Goal: Use online tool/utility: Utilize a website feature to perform a specific function

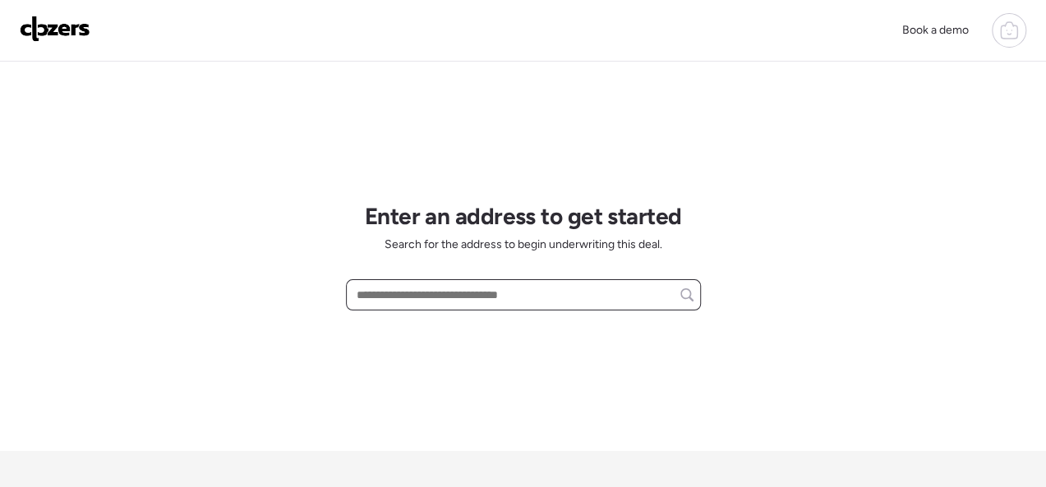
click at [395, 302] on input "text" at bounding box center [523, 294] width 340 height 23
paste input "**********"
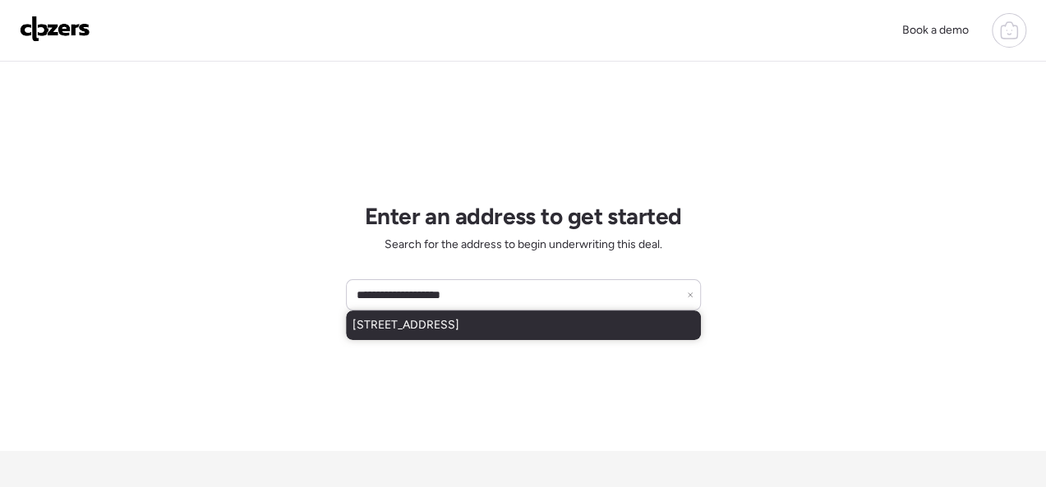
click at [413, 329] on span "[STREET_ADDRESS]" at bounding box center [405, 325] width 107 height 16
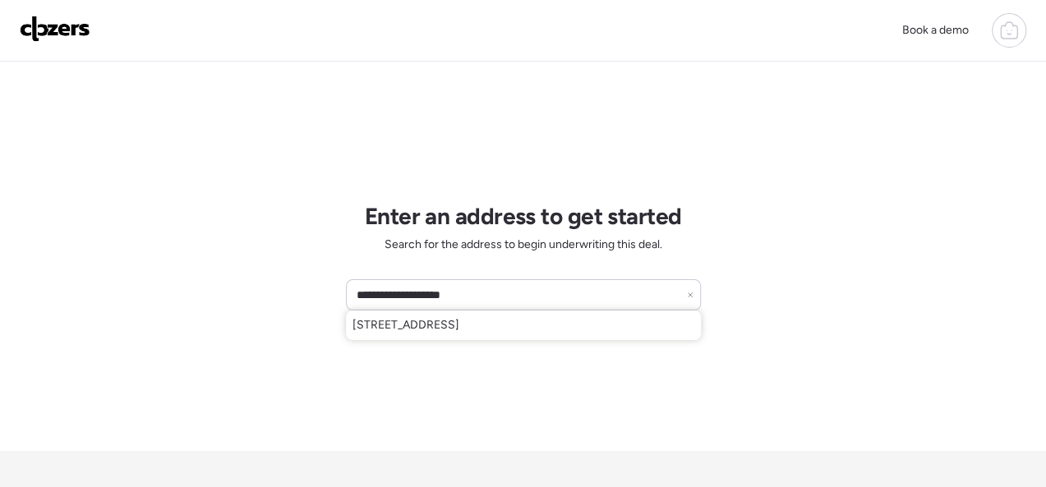
type input "**********"
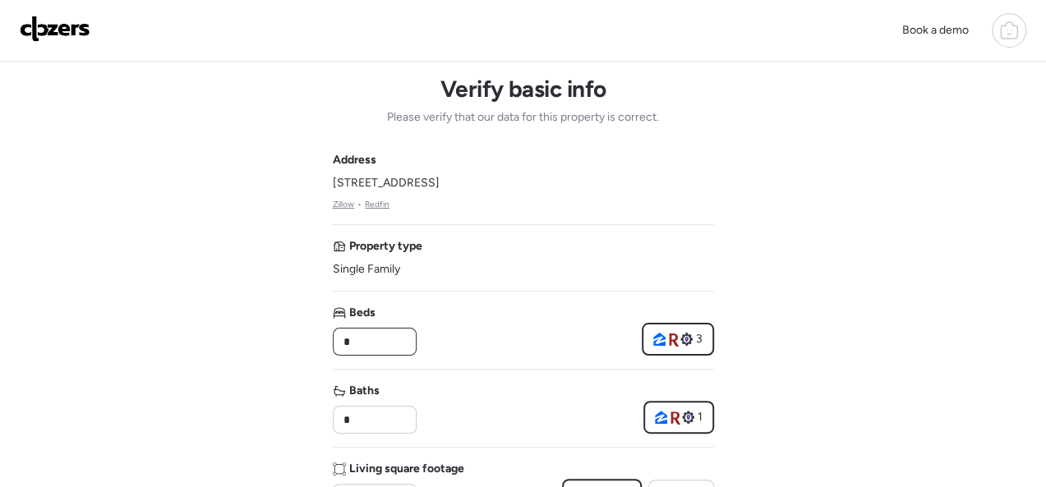
click at [403, 342] on input "*" at bounding box center [374, 341] width 69 height 23
type input "*"
click at [362, 410] on input "*" at bounding box center [374, 419] width 69 height 23
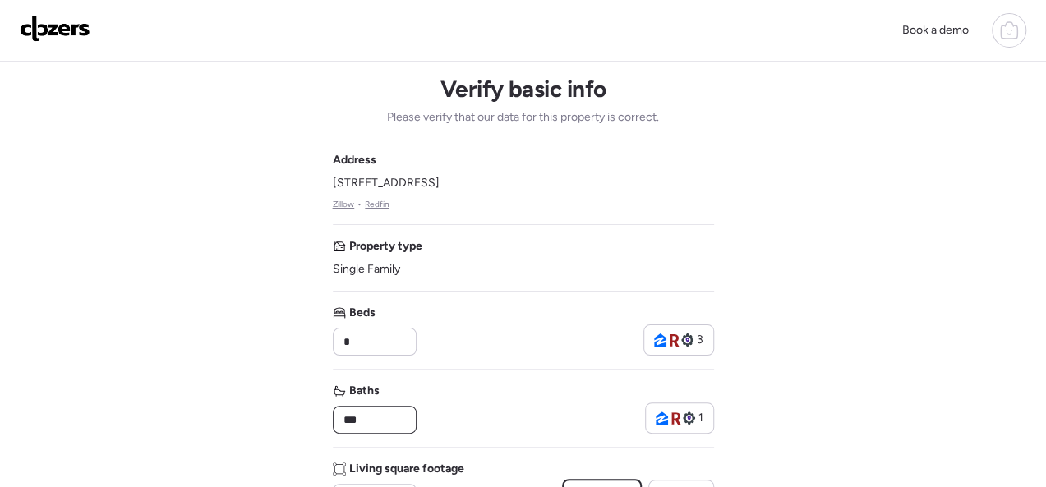
type input "***"
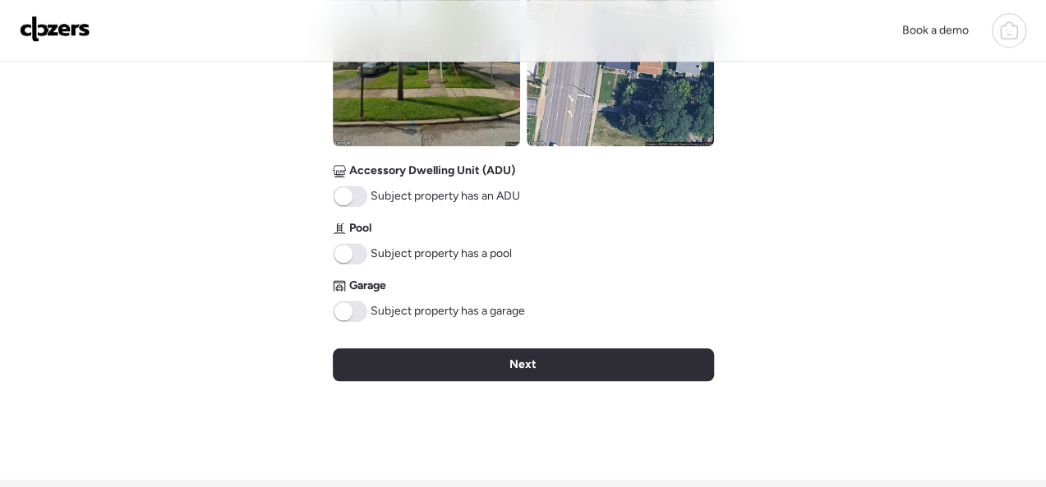
scroll to position [822, 0]
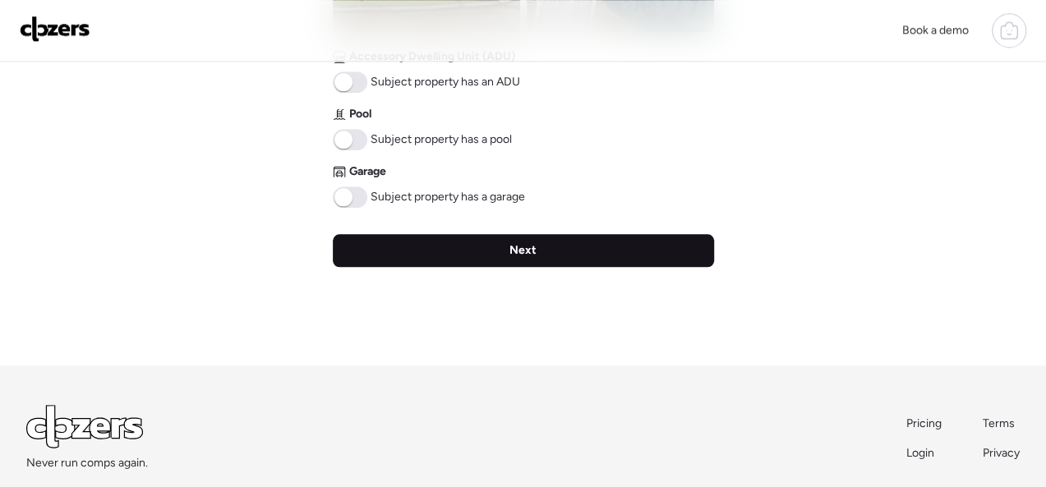
click at [477, 248] on div "Next" at bounding box center [523, 250] width 381 height 33
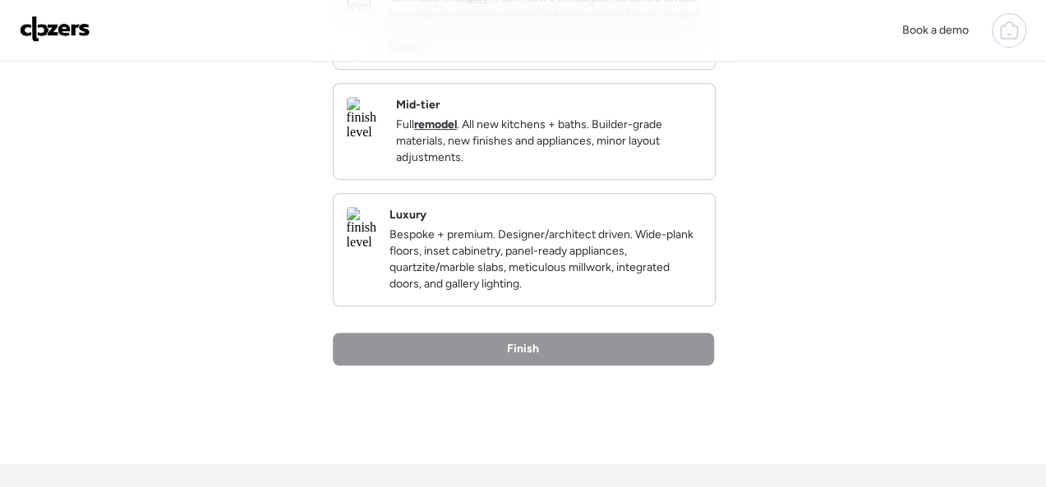
scroll to position [0, 0]
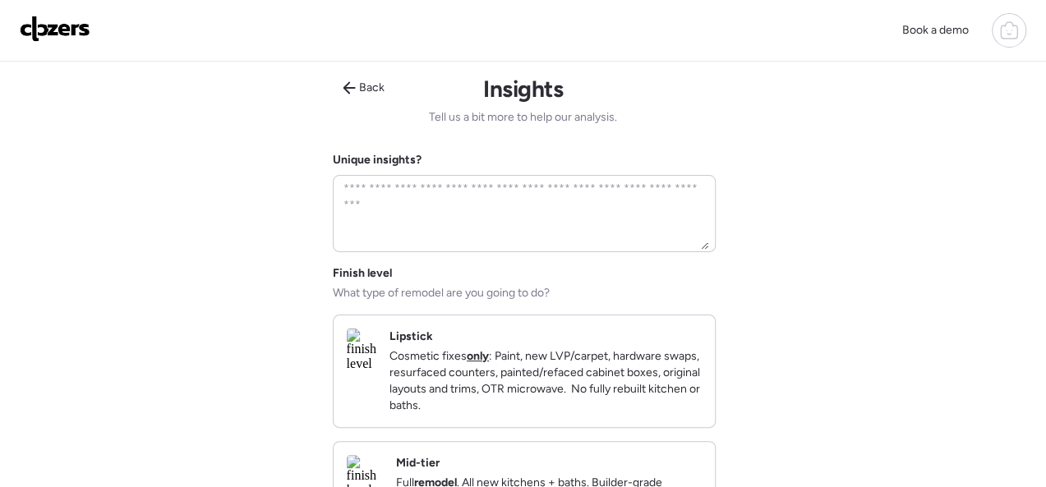
click at [675, 378] on p "Cosmetic fixes only : Paint, new LVP/carpet, hardware swaps, resurfaced counter…" at bounding box center [545, 381] width 312 height 66
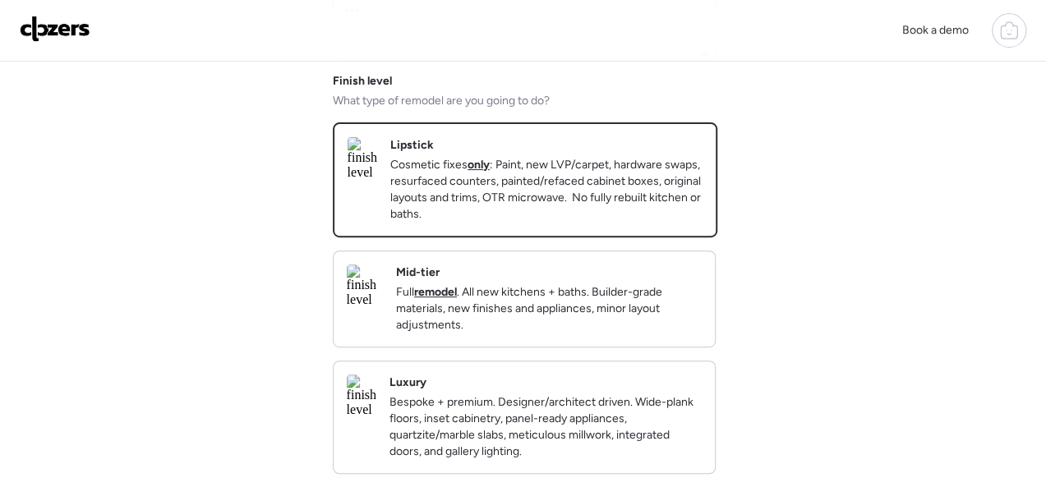
scroll to position [329, 0]
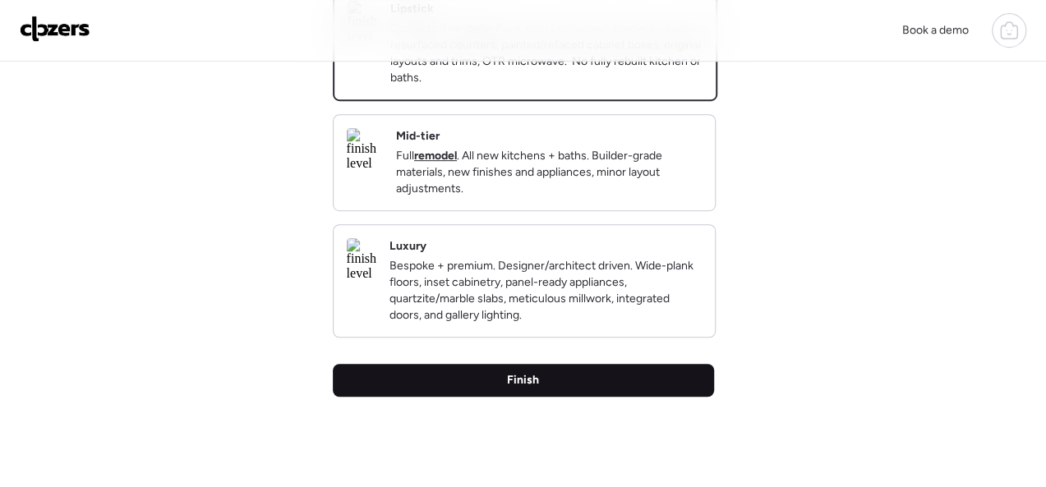
click at [547, 397] on div "Finish" at bounding box center [523, 380] width 381 height 33
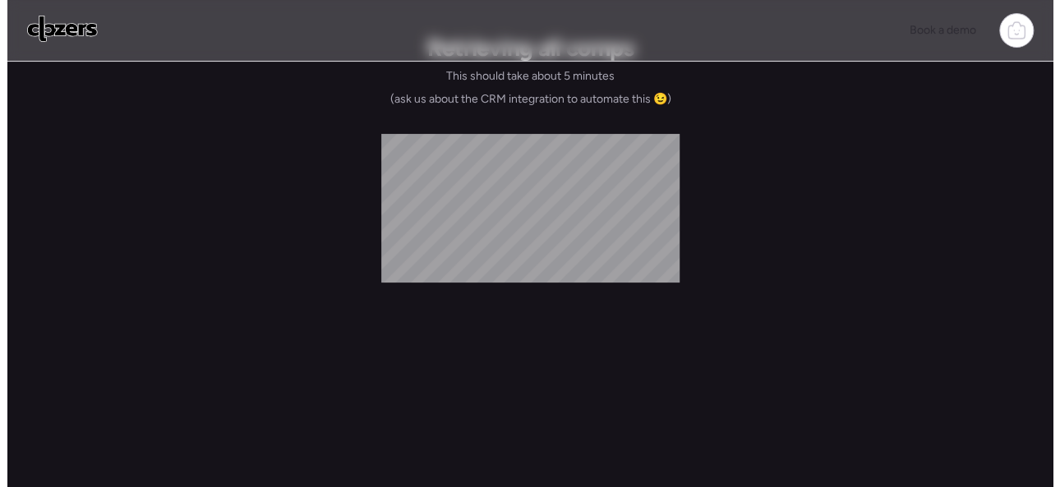
scroll to position [0, 0]
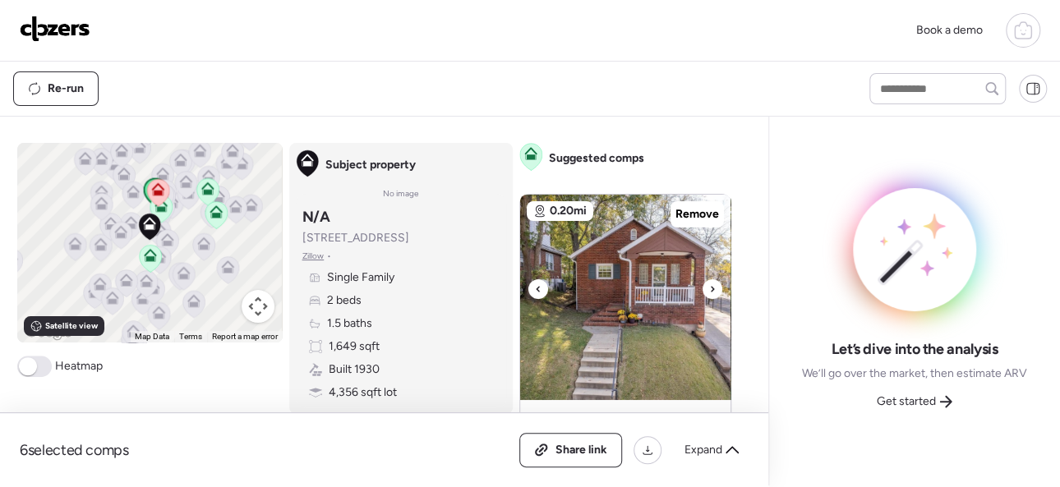
scroll to position [164, 0]
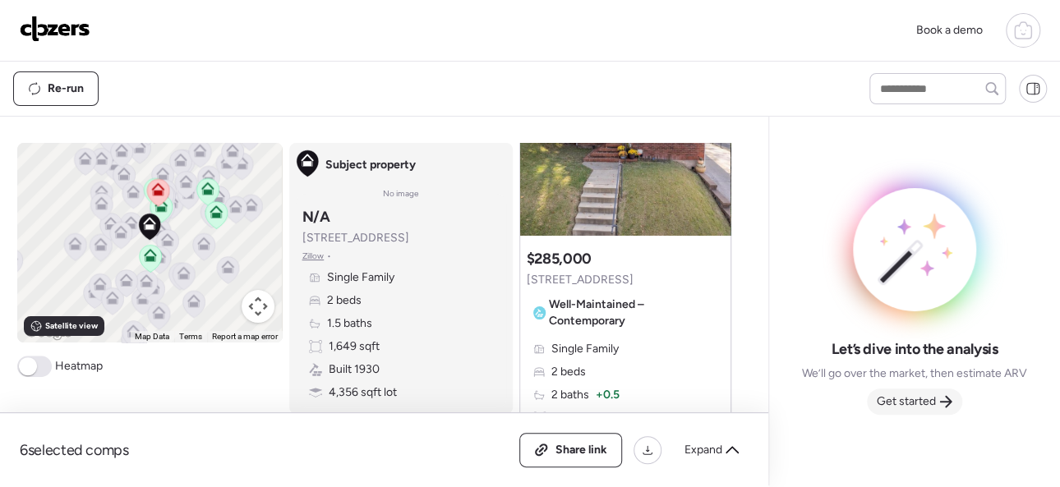
click at [916, 394] on span "Get started" at bounding box center [906, 402] width 59 height 16
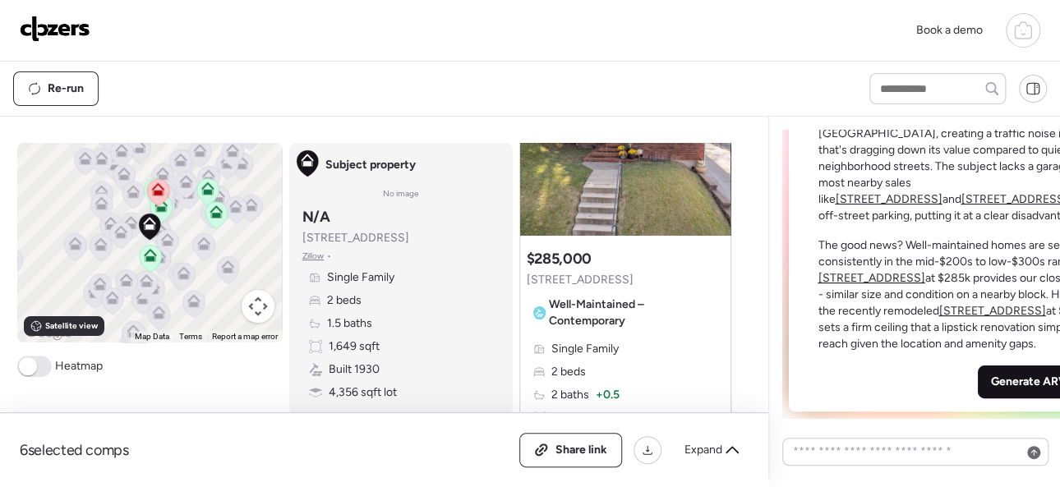
click at [991, 377] on span "Generate ARV" at bounding box center [1029, 382] width 76 height 16
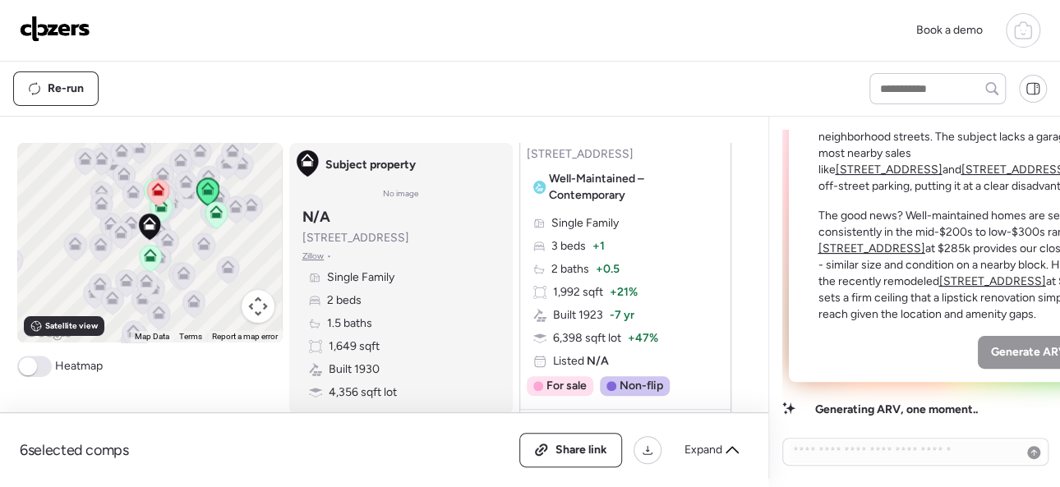
scroll to position [2547, 0]
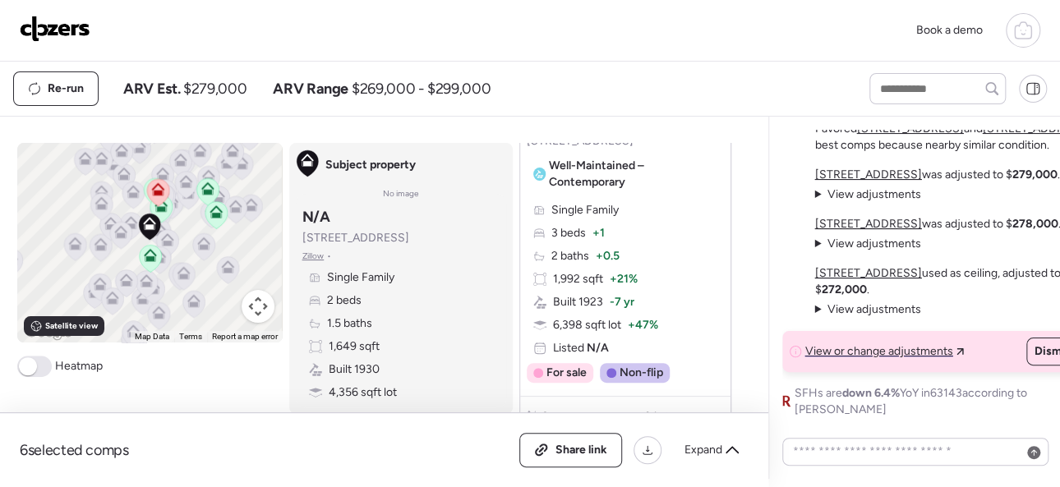
click at [63, 40] on img at bounding box center [55, 29] width 71 height 26
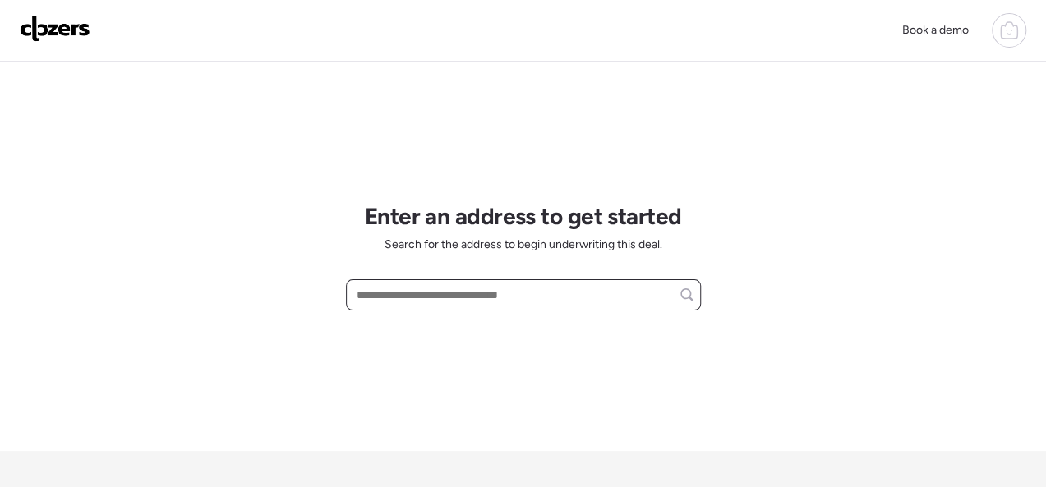
click at [426, 289] on input "text" at bounding box center [523, 294] width 340 height 23
paste input "**********"
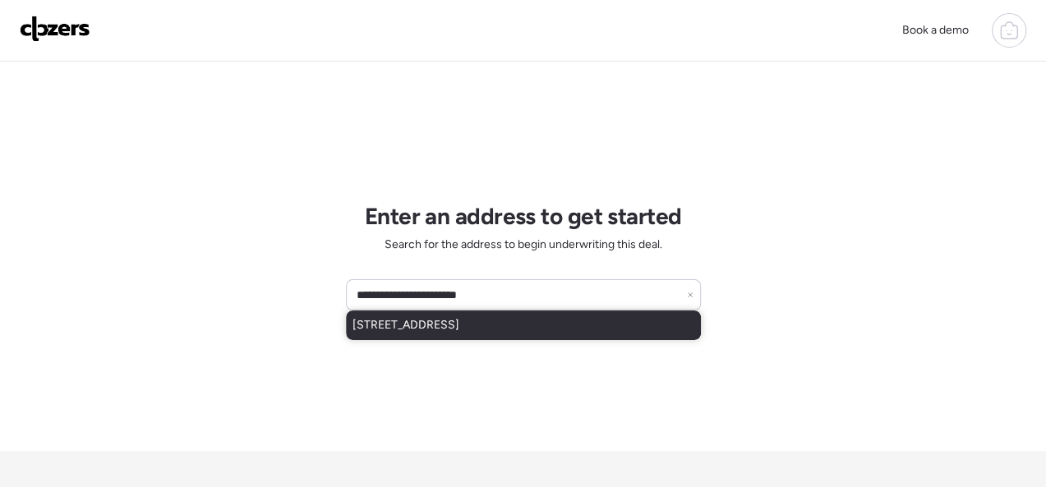
click at [393, 329] on span "4723 Sacramento Ave, Saint Louis, MO, 63115" at bounding box center [405, 325] width 107 height 16
type input "**********"
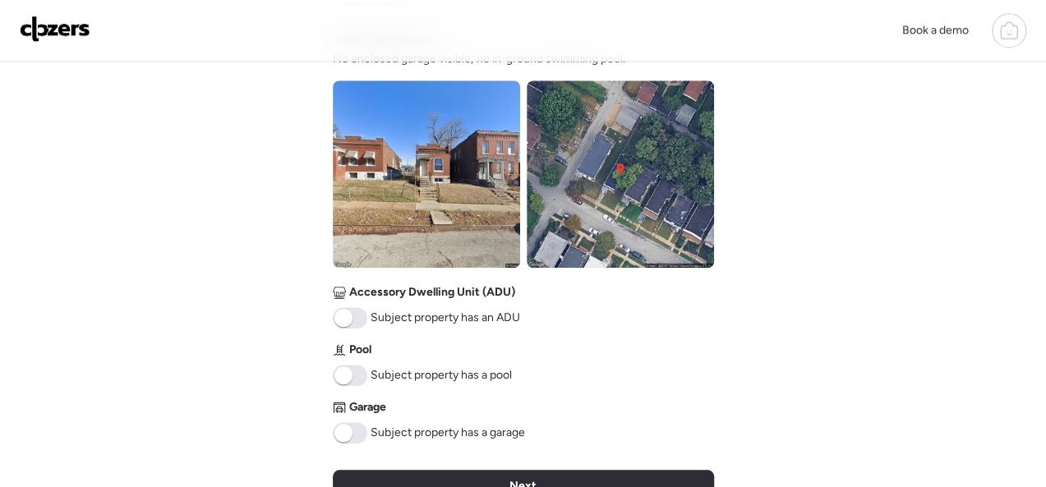
scroll to position [739, 0]
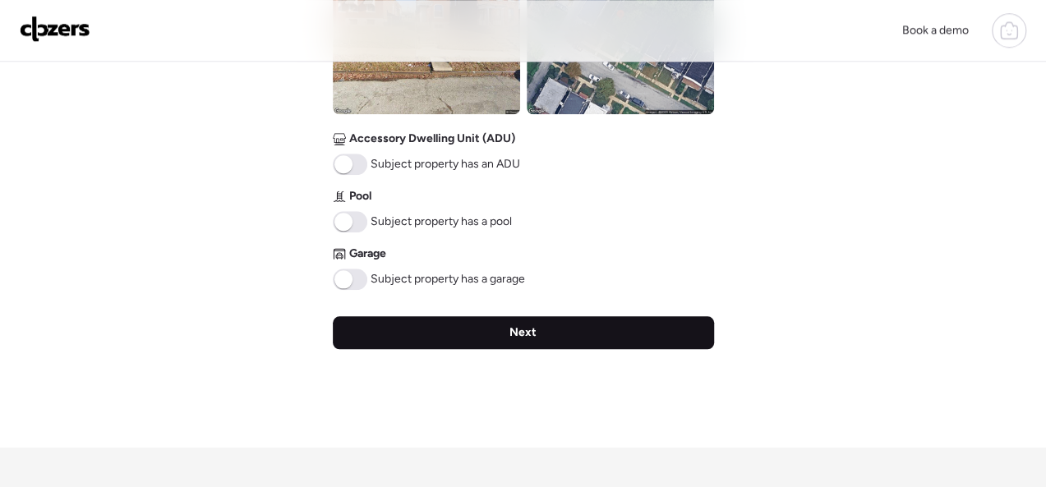
click at [512, 329] on span "Next" at bounding box center [522, 333] width 27 height 16
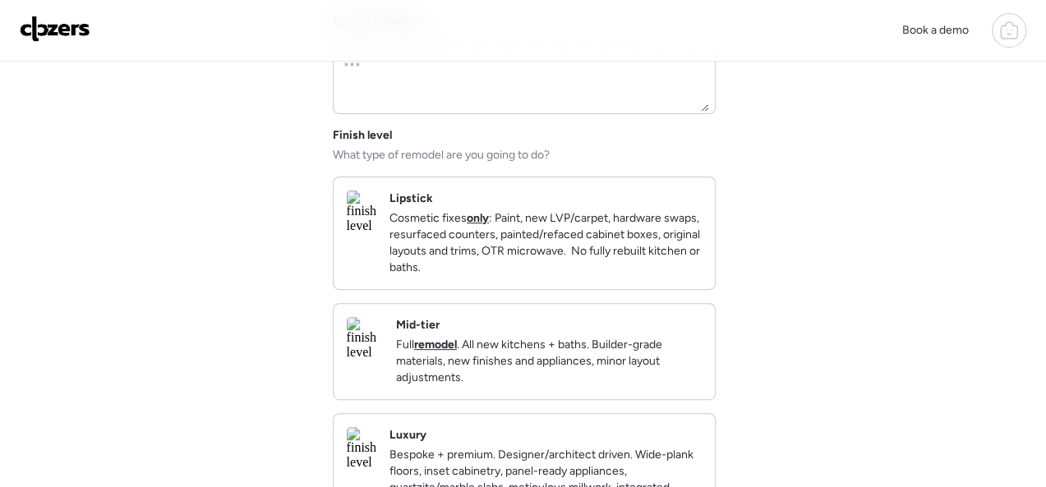
scroll to position [329, 0]
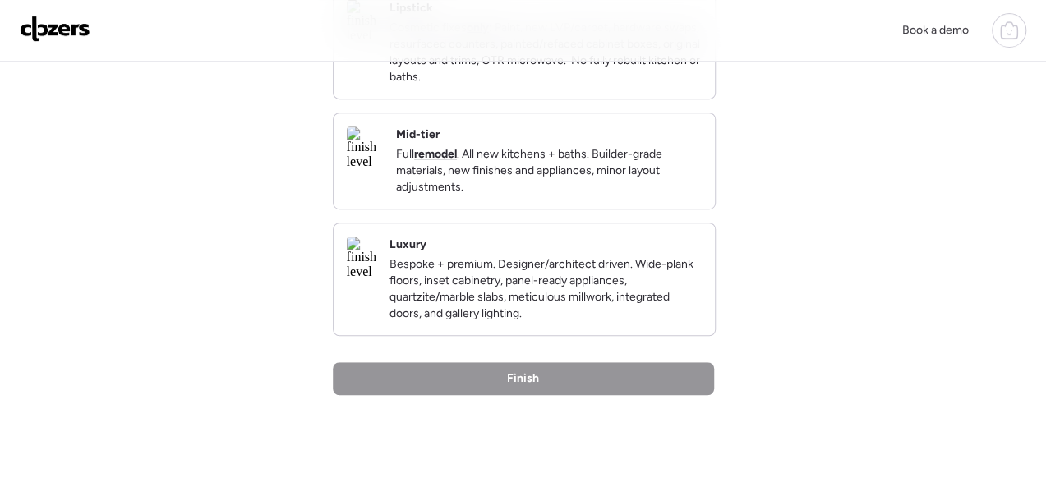
click at [649, 196] on p "Full remodel . All new kitchens + baths. Builder-grade materials, new finishes …" at bounding box center [549, 170] width 306 height 49
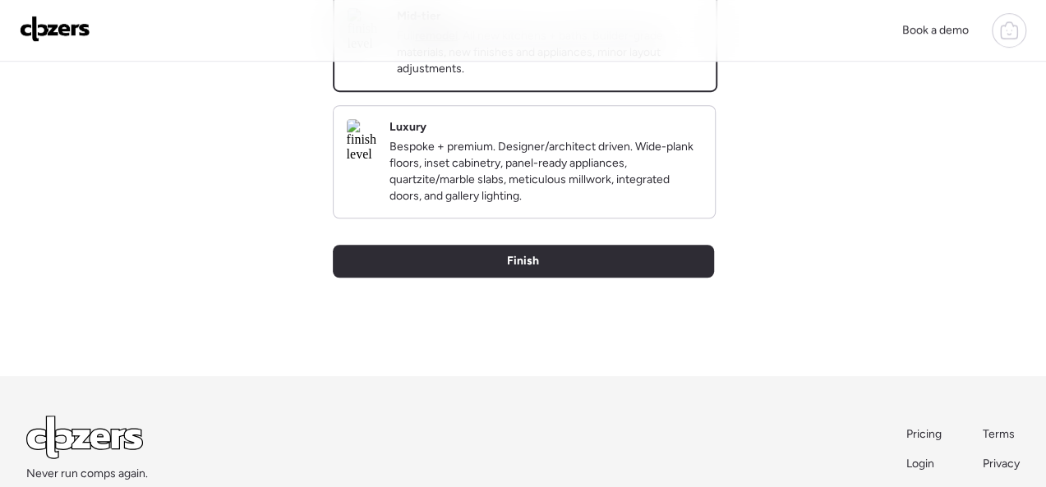
scroll to position [565, 0]
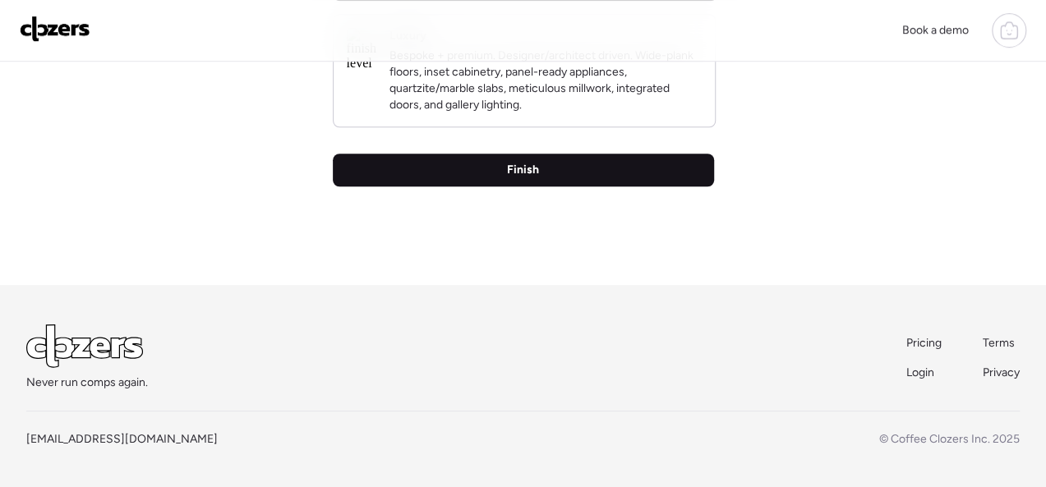
click at [525, 175] on span "Finish" at bounding box center [523, 170] width 32 height 16
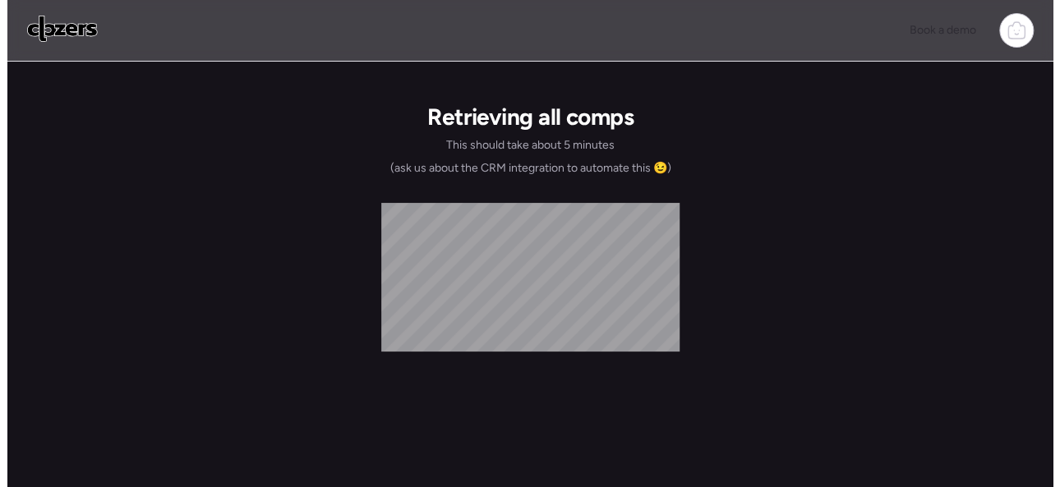
scroll to position [0, 0]
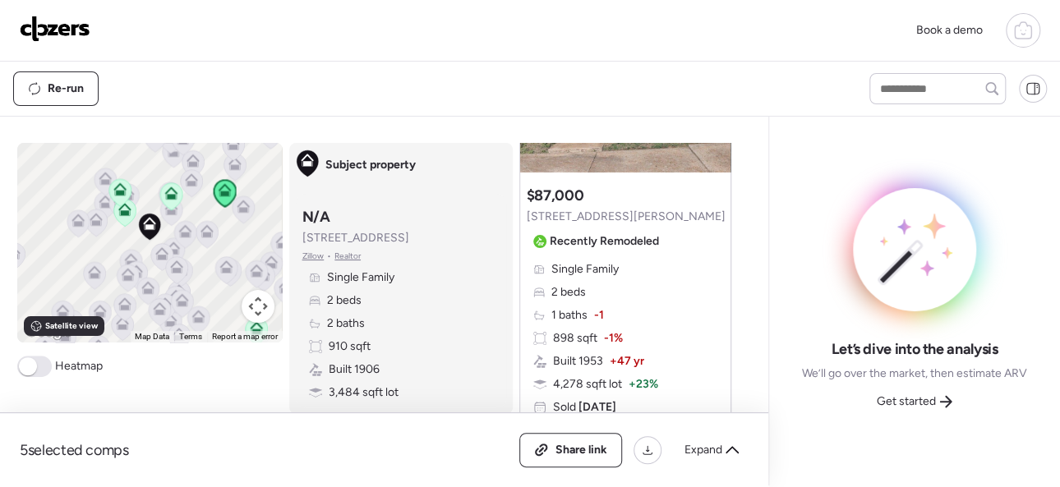
scroll to position [246, 0]
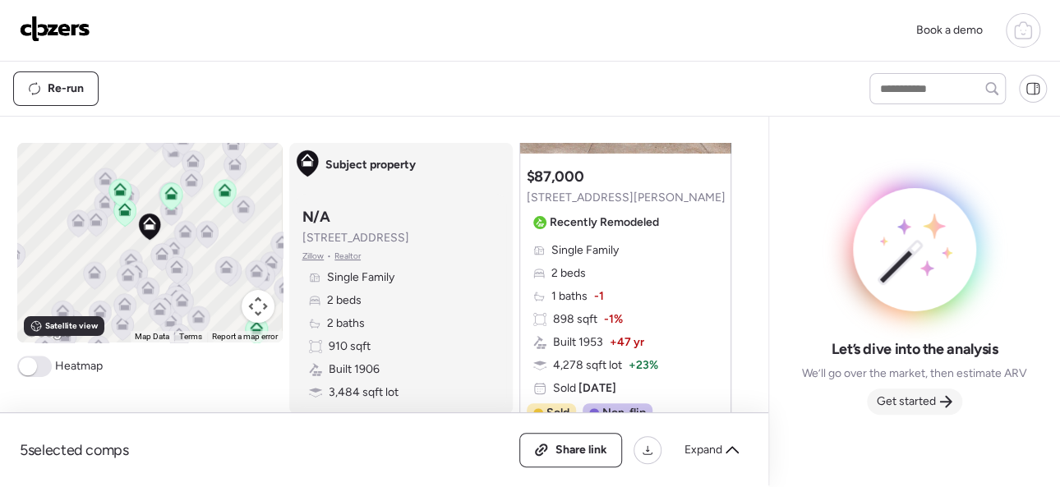
click at [910, 394] on span "Get started" at bounding box center [906, 402] width 59 height 16
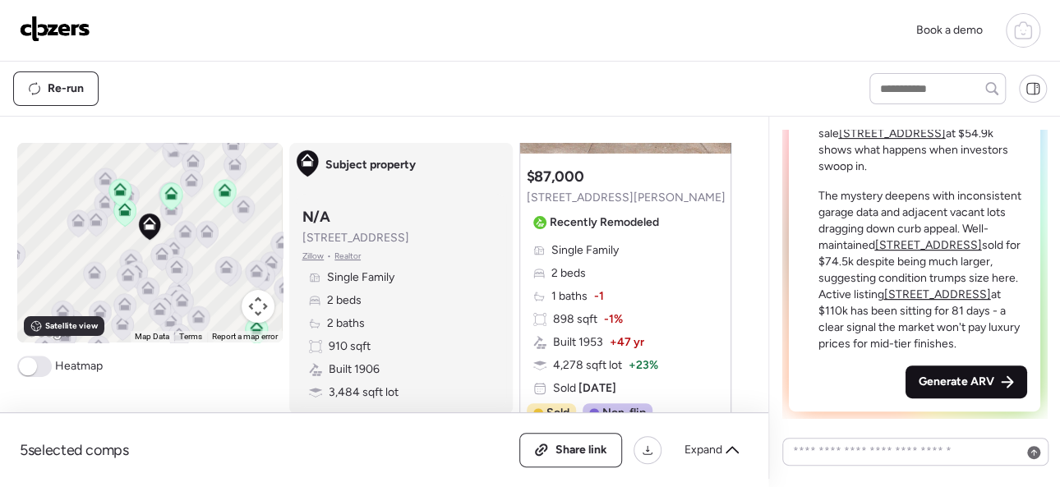
click at [935, 380] on span "Generate ARV" at bounding box center [957, 382] width 76 height 16
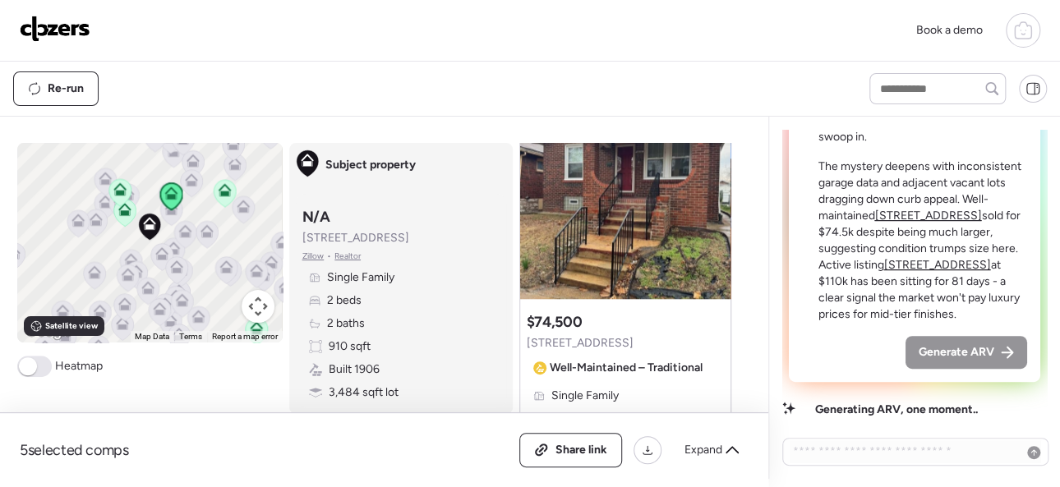
scroll to position [904, 0]
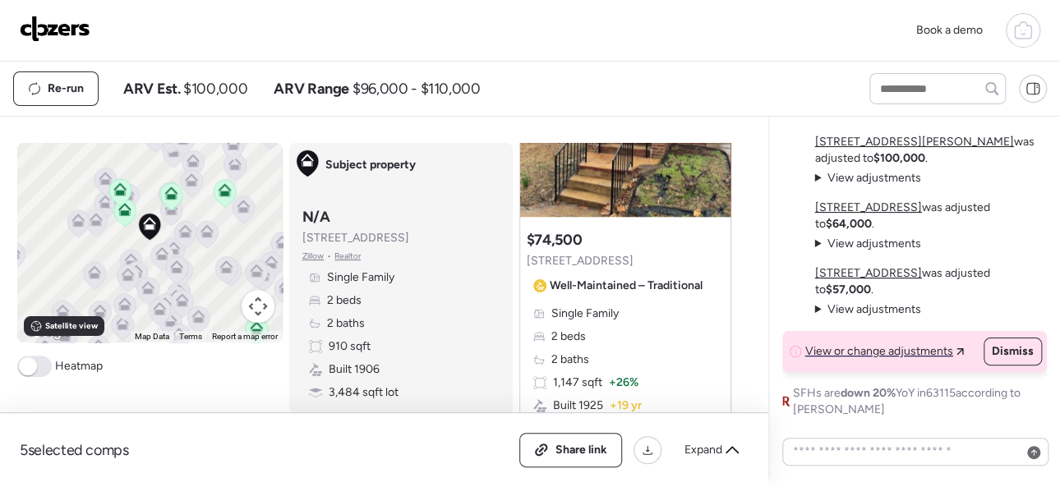
click at [78, 39] on img at bounding box center [55, 29] width 71 height 26
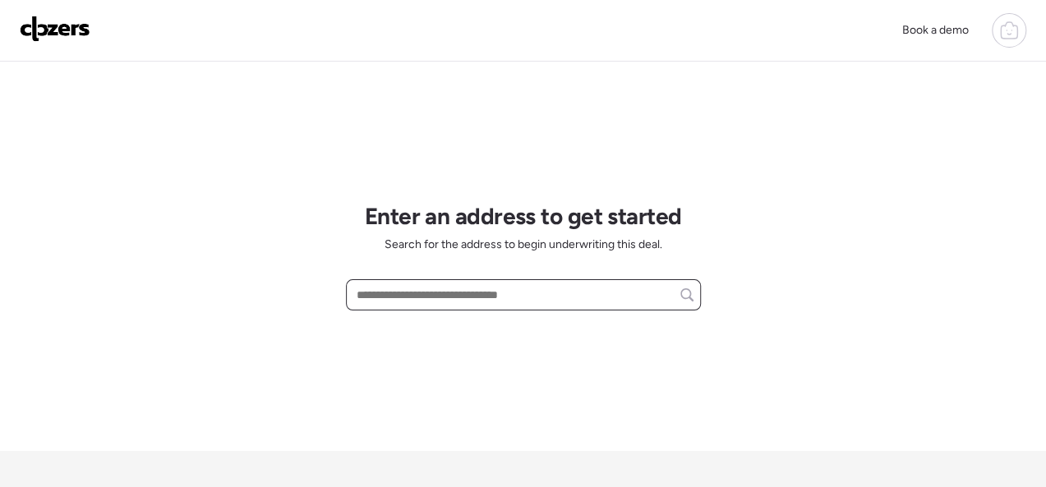
click at [403, 292] on input "text" at bounding box center [523, 294] width 340 height 23
paste input "**********"
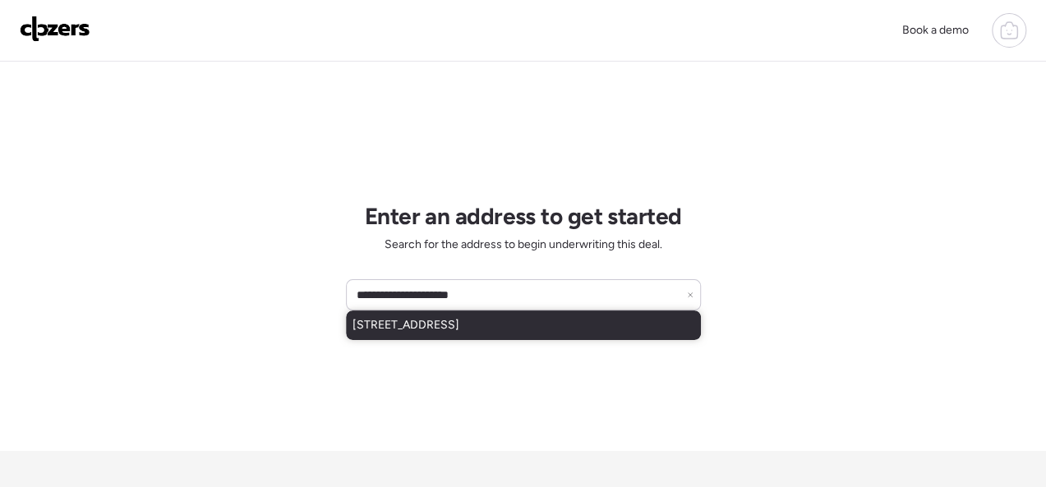
click at [385, 325] on span "[STREET_ADDRESS]" at bounding box center [405, 325] width 107 height 16
type input "**********"
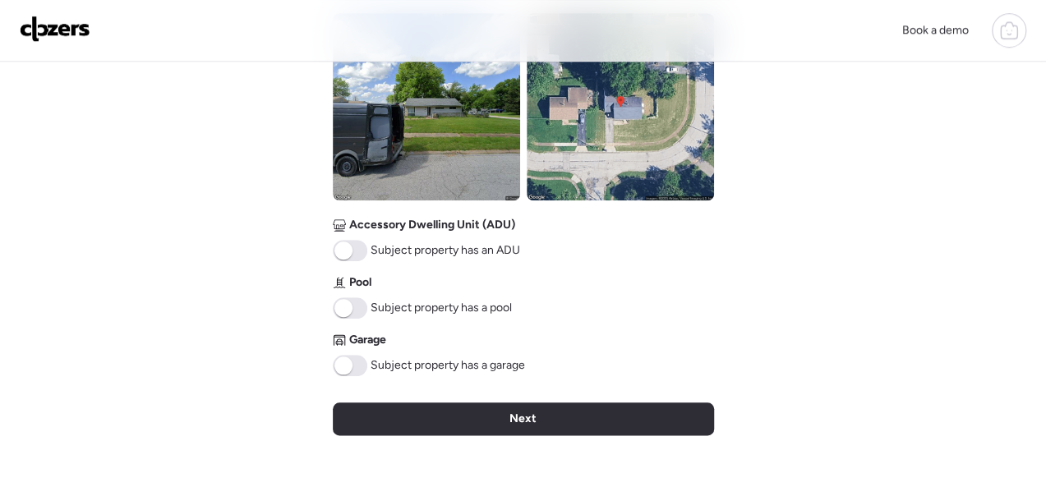
scroll to position [822, 0]
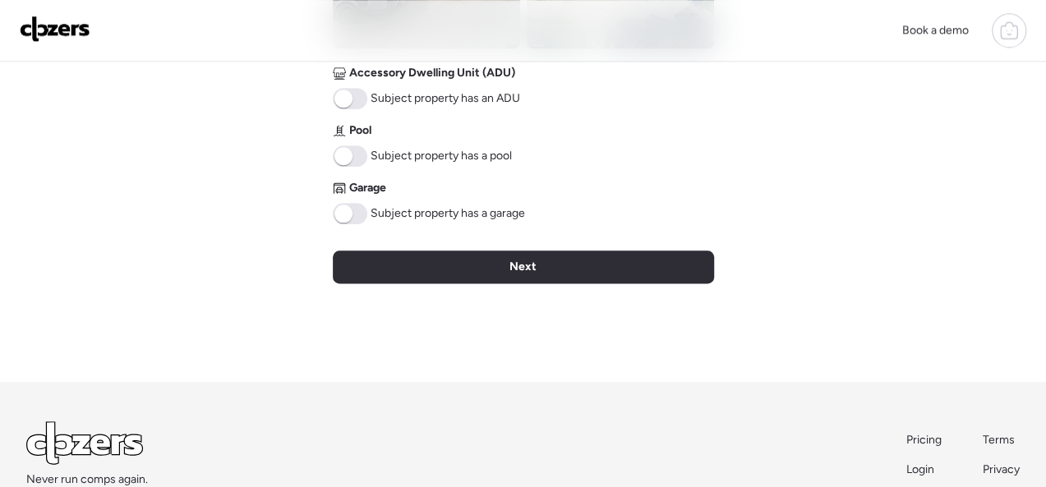
click at [353, 216] on span at bounding box center [350, 213] width 35 height 21
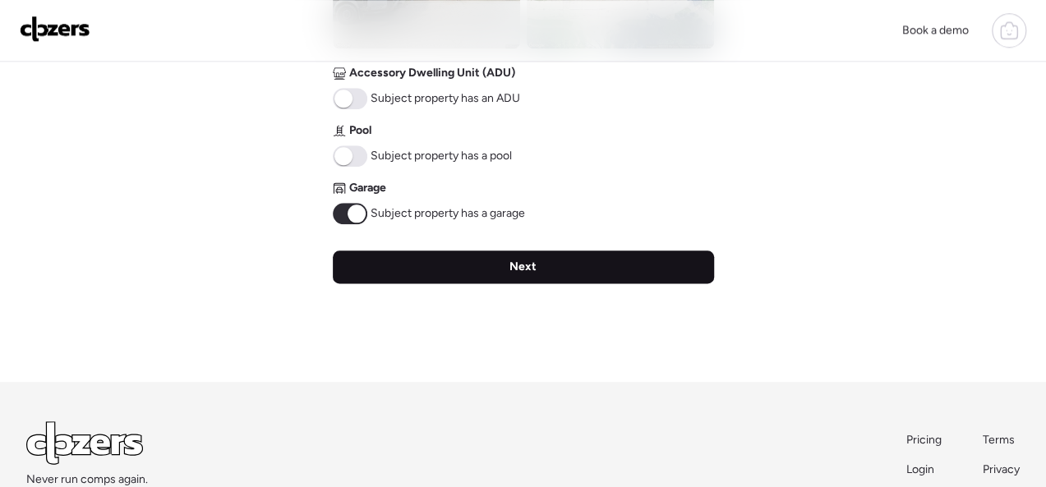
click at [499, 271] on div "Next" at bounding box center [523, 267] width 381 height 33
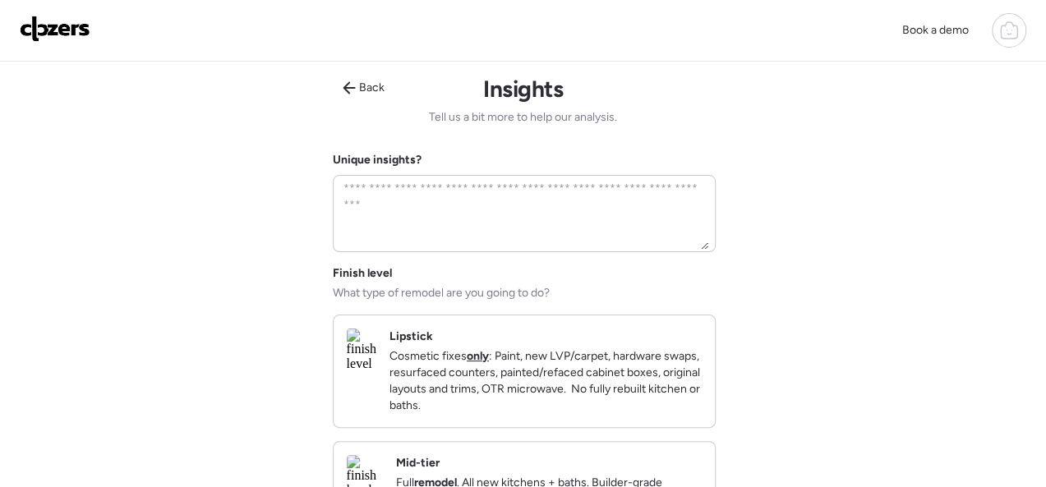
scroll to position [0, 0]
click at [629, 339] on div "Lipstick Cosmetic fixes only : Paint, new LVP/carpet, hardware swaps, resurface…" at bounding box center [545, 371] width 312 height 85
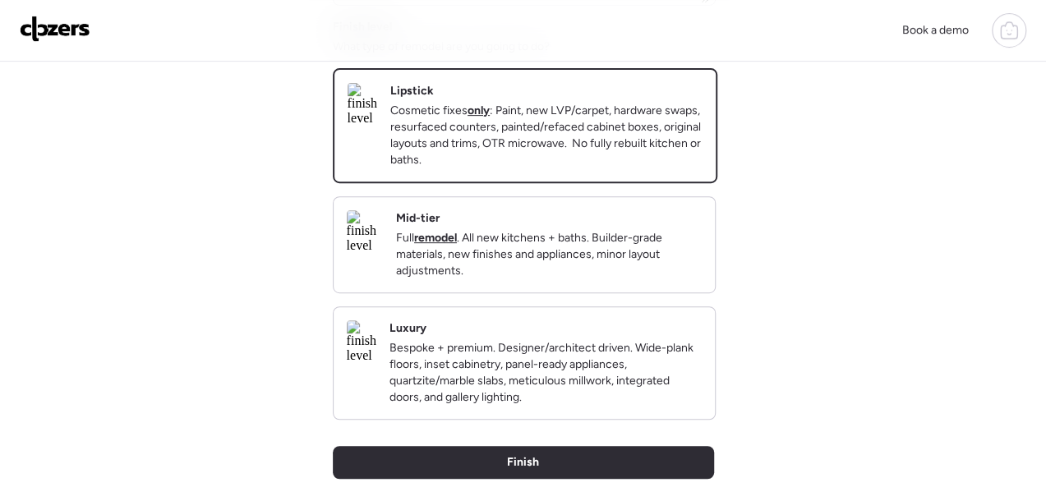
scroll to position [565, 0]
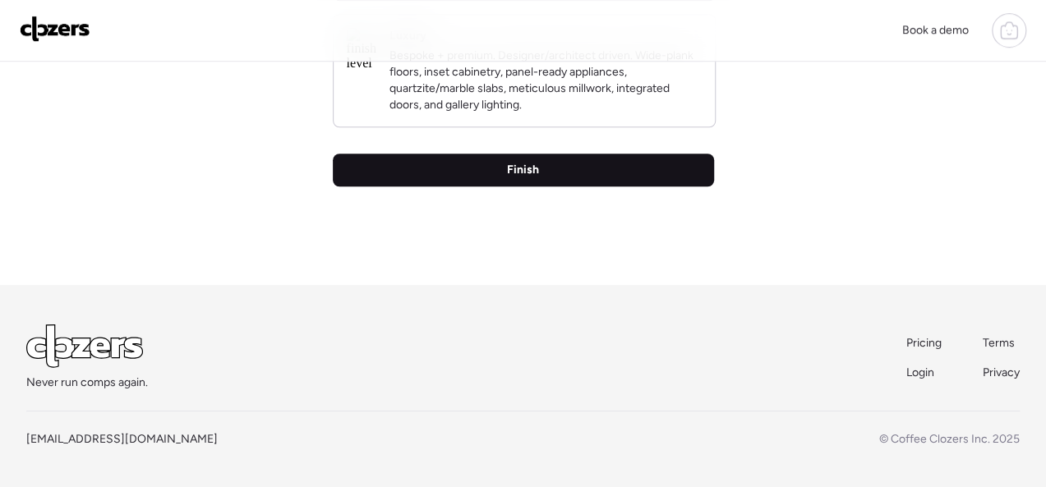
click at [525, 174] on span "Finish" at bounding box center [523, 170] width 32 height 16
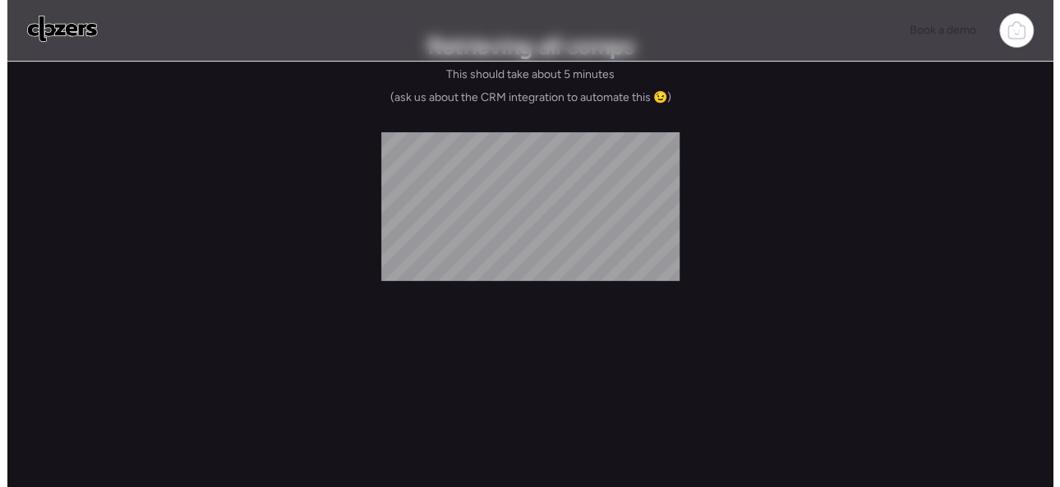
scroll to position [0, 0]
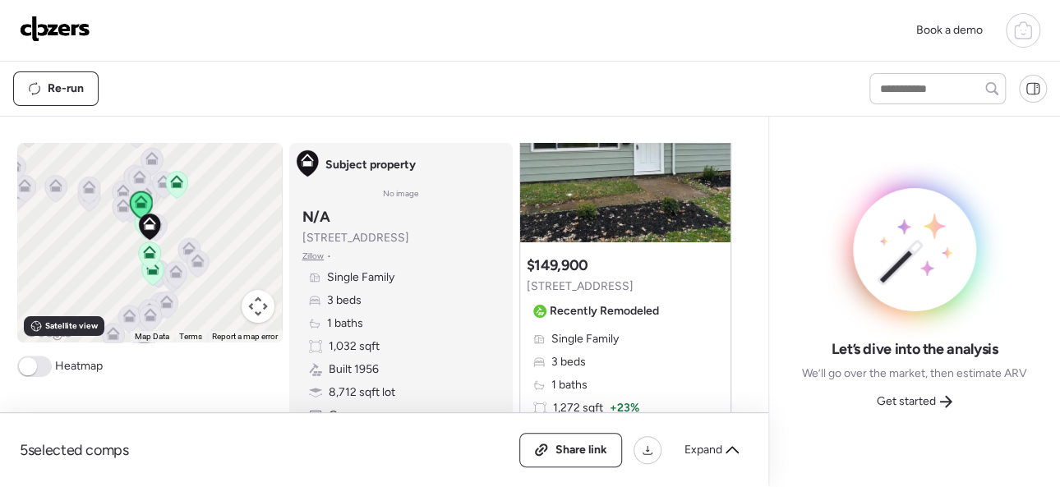
scroll to position [164, 0]
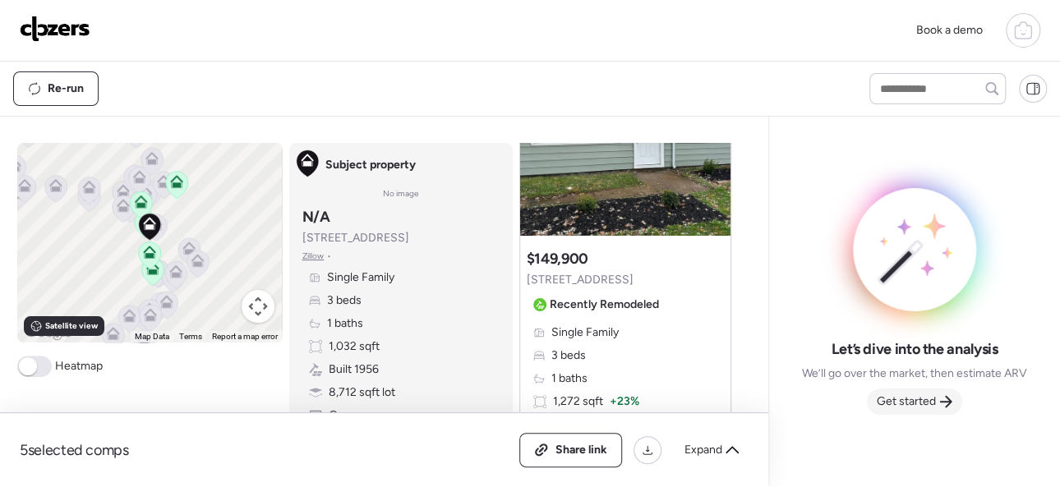
click at [900, 398] on span "Get started" at bounding box center [906, 402] width 59 height 16
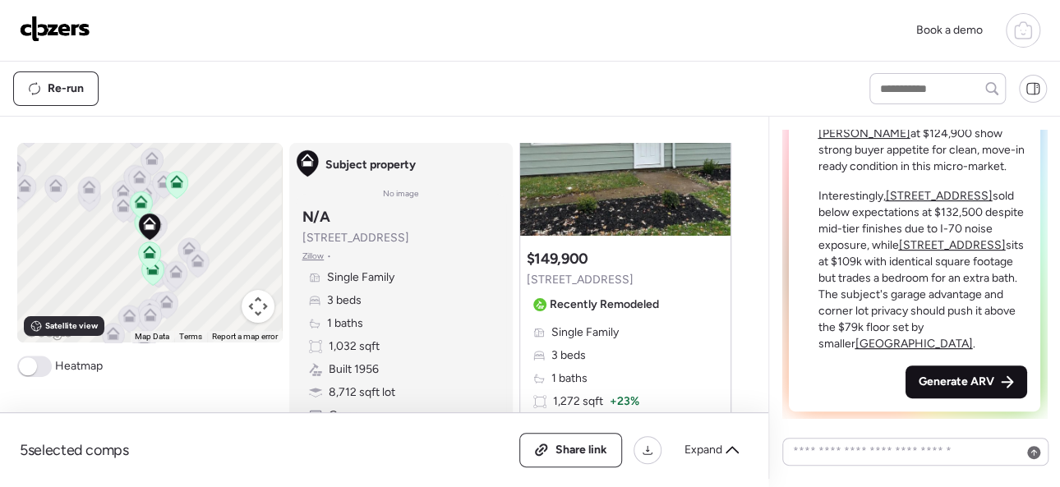
click at [947, 385] on span "Generate ARV" at bounding box center [957, 382] width 76 height 16
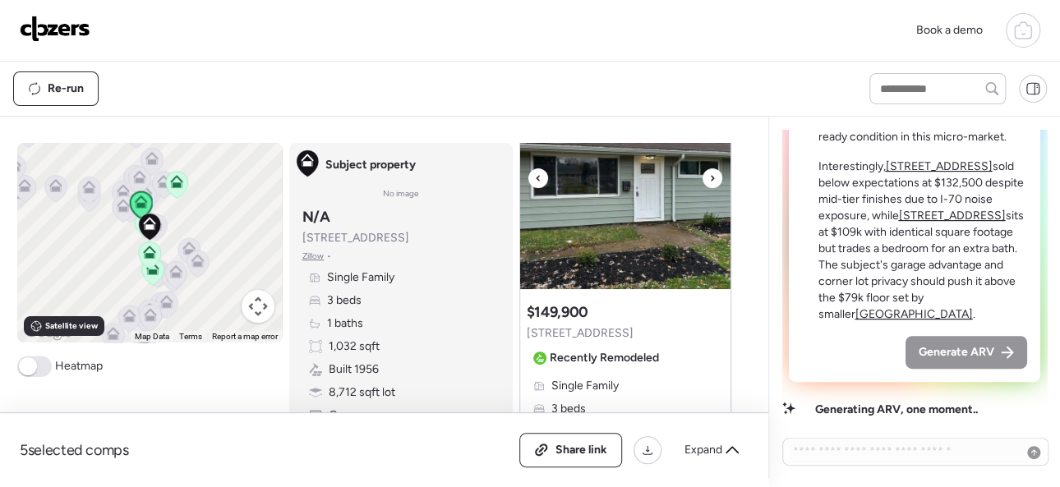
scroll to position [82, 0]
